Goal: Find specific page/section: Find specific page/section

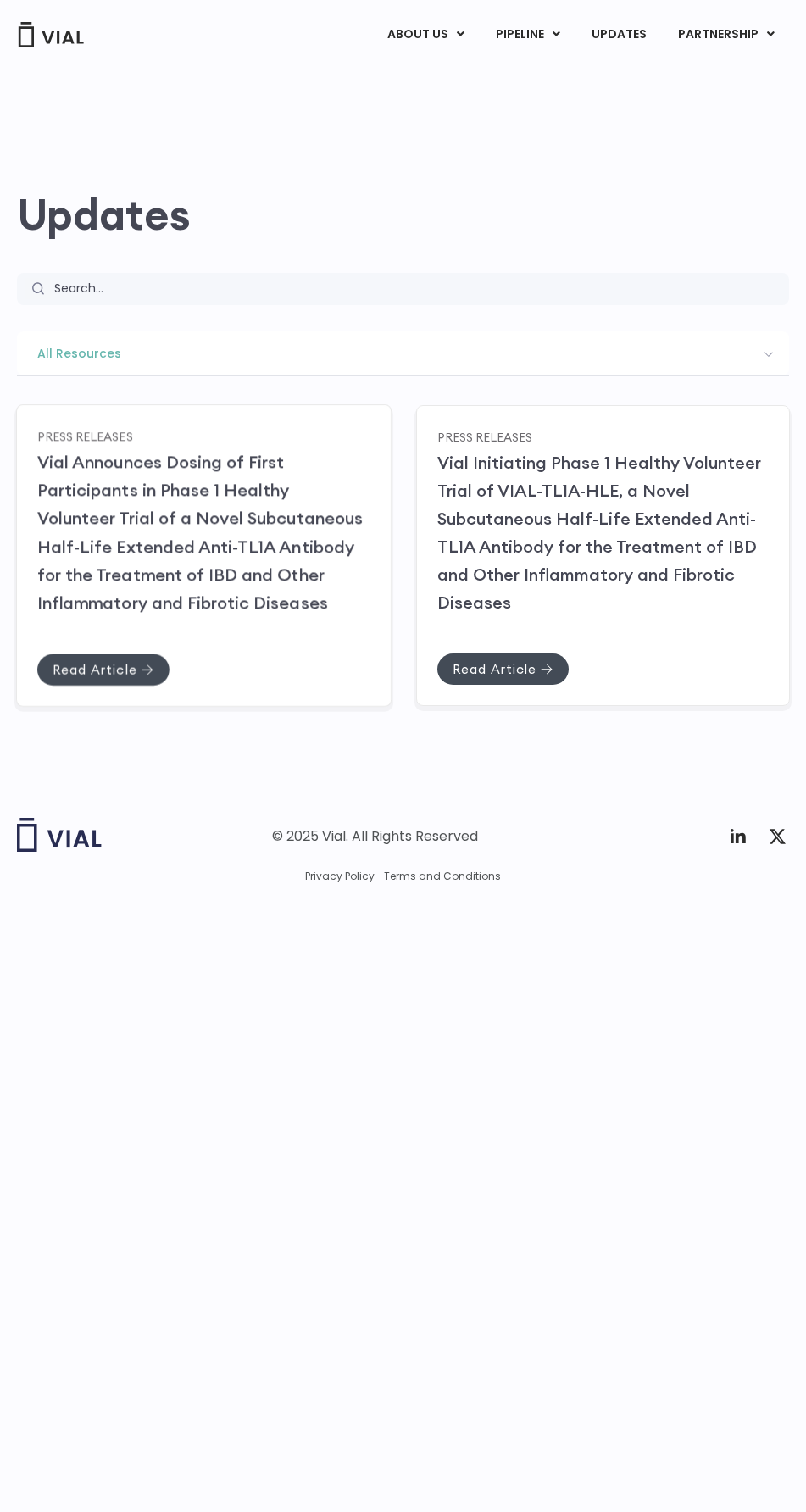
click at [86, 436] on span "Press Releases" at bounding box center [85, 435] width 96 height 16
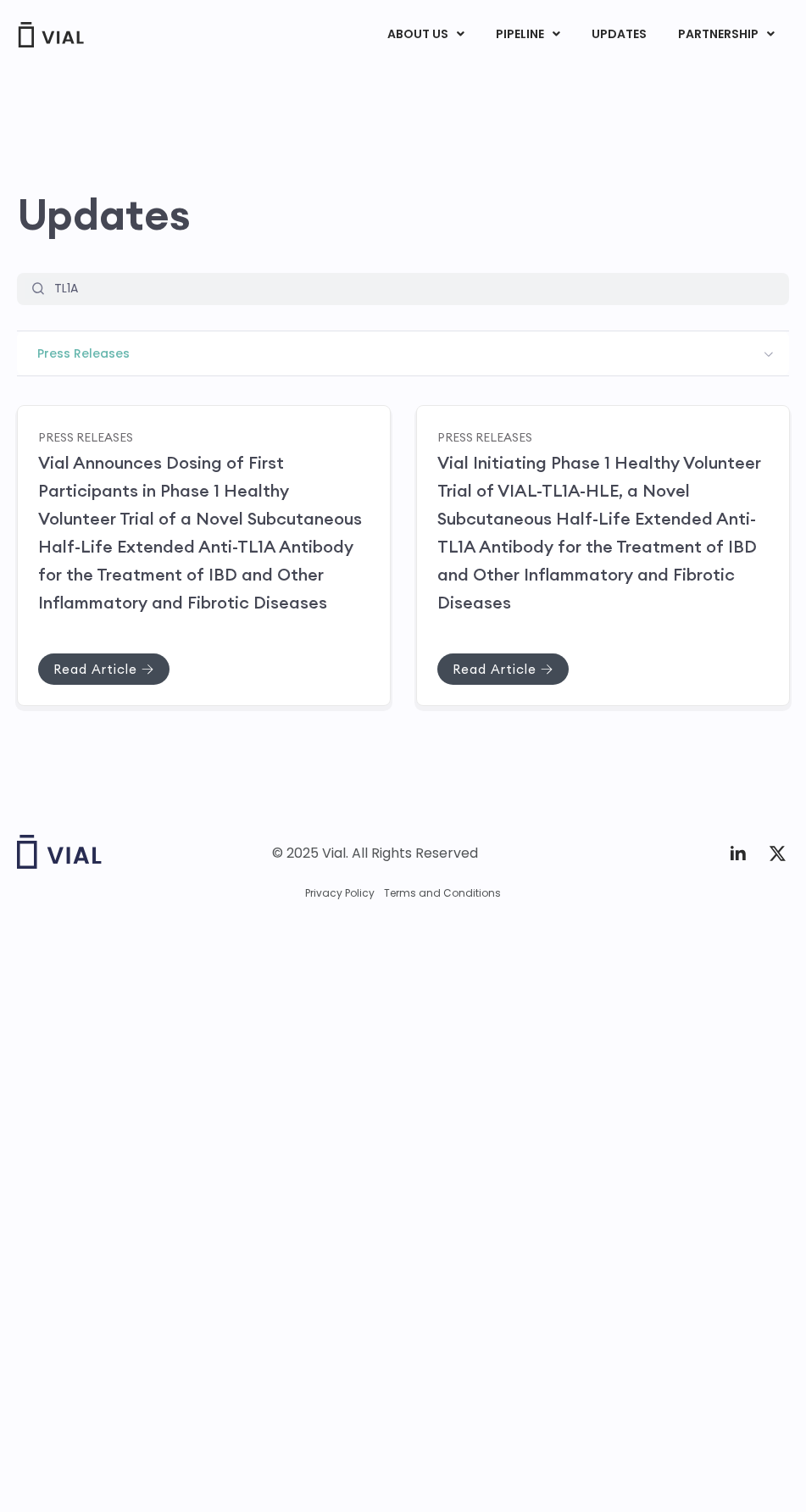
select select "[URL][DOMAIN_NAME]"
click at [416, 288] on input "TL1A" at bounding box center [416, 288] width 746 height 32
